Goal: Task Accomplishment & Management: Manage account settings

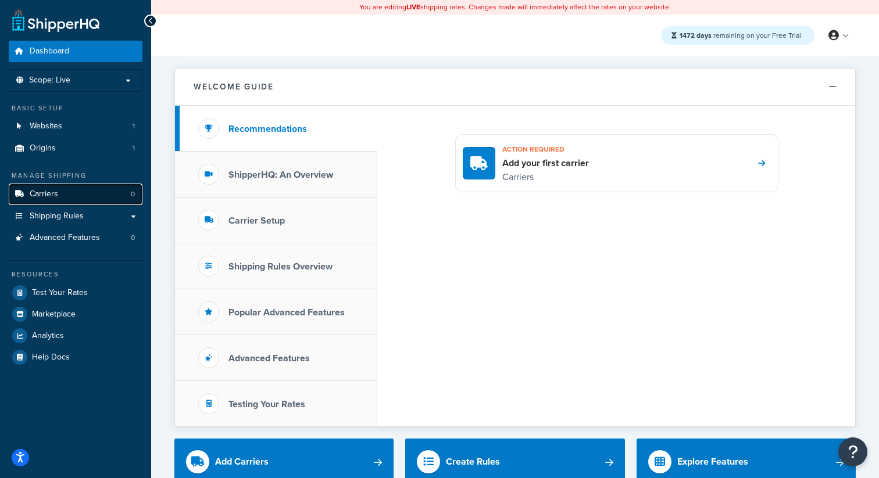
click at [55, 196] on span "Carriers" at bounding box center [44, 194] width 28 height 10
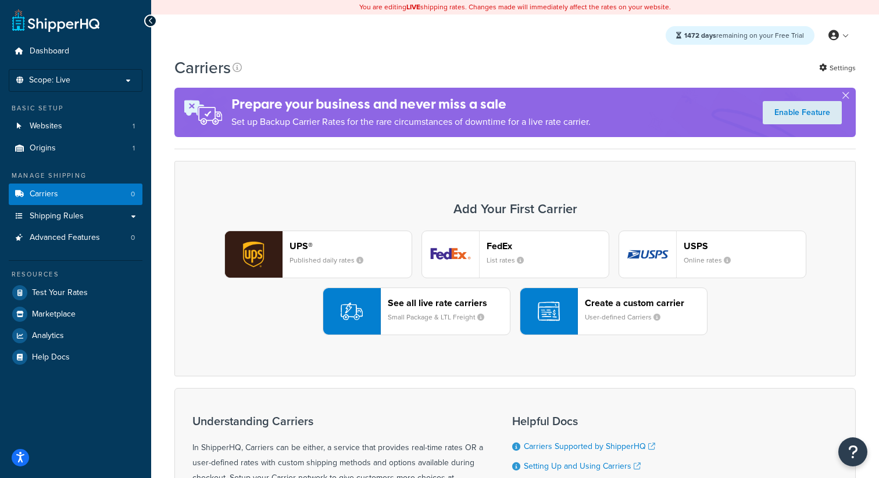
click at [331, 259] on small "Published daily rates" at bounding box center [330, 260] width 83 height 10
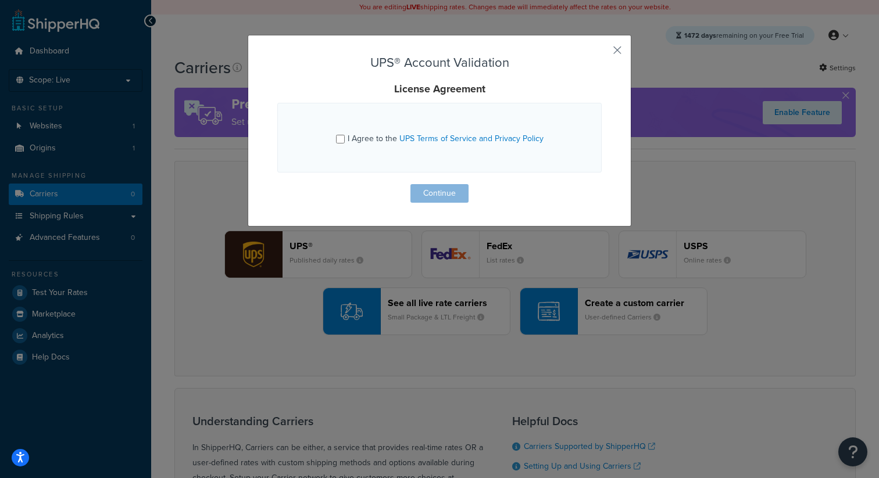
click at [364, 138] on span "I Agree to the UPS Terms of Service and Privacy Policy" at bounding box center [446, 139] width 196 height 12
click at [345, 138] on input "I Agree to the UPS Terms of Service and Privacy Policy" at bounding box center [340, 139] width 9 height 9
checkbox input "true"
click at [452, 198] on button "Continue" at bounding box center [439, 193] width 58 height 19
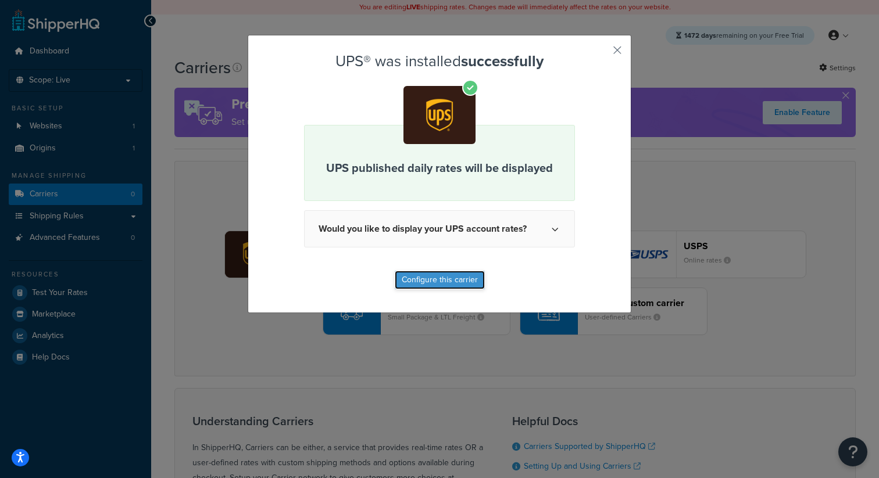
click at [405, 284] on button "Configure this carrier" at bounding box center [440, 280] width 90 height 19
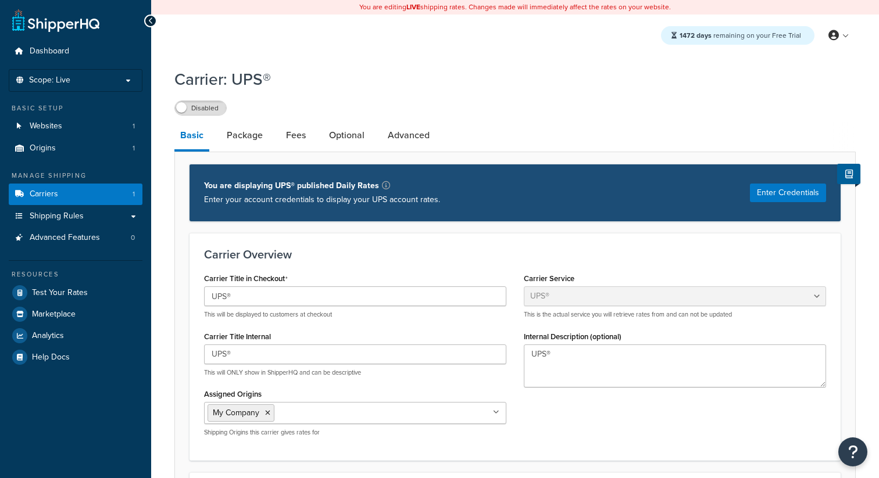
select select "ups"
click at [198, 110] on label "Disabled" at bounding box center [200, 108] width 51 height 14
click at [123, 198] on link "Carriers 1" at bounding box center [76, 195] width 134 height 22
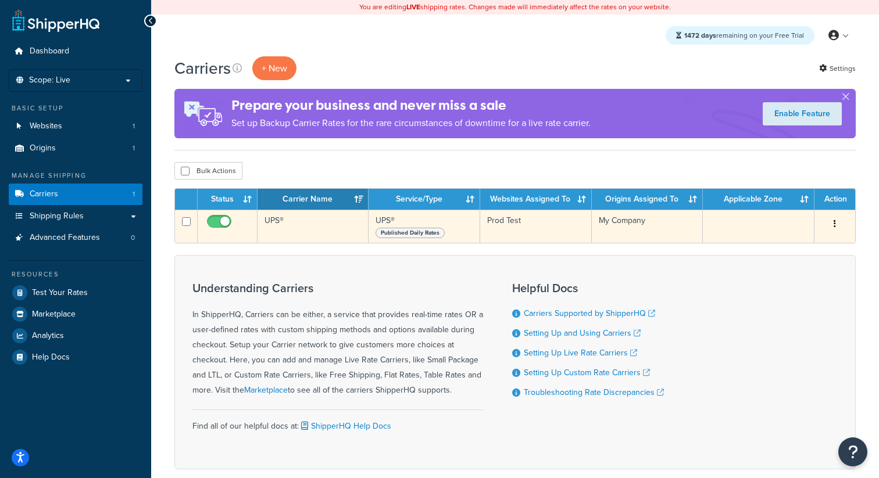
click at [225, 227] on input "checkbox" at bounding box center [221, 224] width 32 height 15
checkbox input "false"
click at [223, 226] on input "checkbox" at bounding box center [221, 224] width 32 height 15
checkbox input "true"
click at [834, 228] on icon "button" at bounding box center [834, 224] width 2 height 8
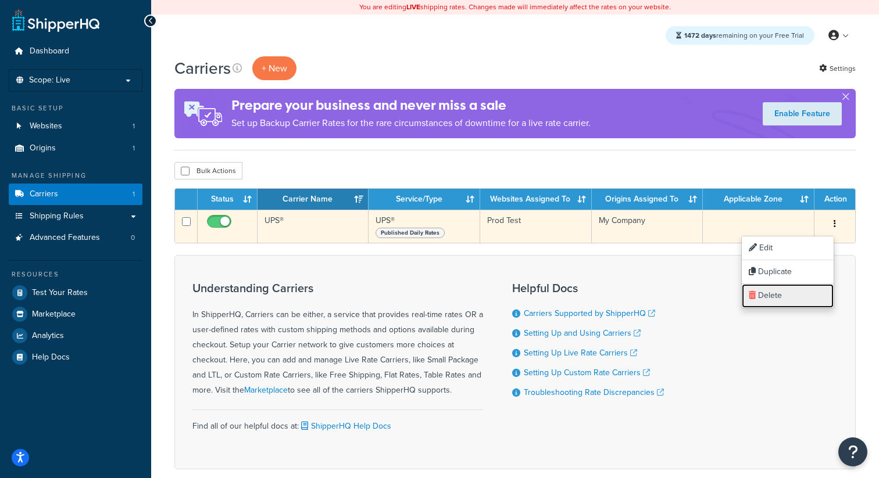
click at [780, 296] on link "Delete" at bounding box center [788, 296] width 92 height 24
